Goal: Task Accomplishment & Management: Use online tool/utility

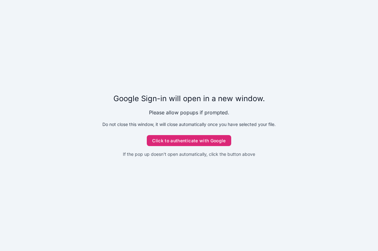
click at [191, 141] on button "Click to authenticate with Google" at bounding box center [189, 140] width 84 height 11
drag, startPoint x: 0, startPoint y: 0, endPoint x: 184, endPoint y: 138, distance: 230.2
click at [184, 138] on button "Click to authenticate with Google" at bounding box center [189, 140] width 84 height 11
